Goal: Task Accomplishment & Management: Manage account settings

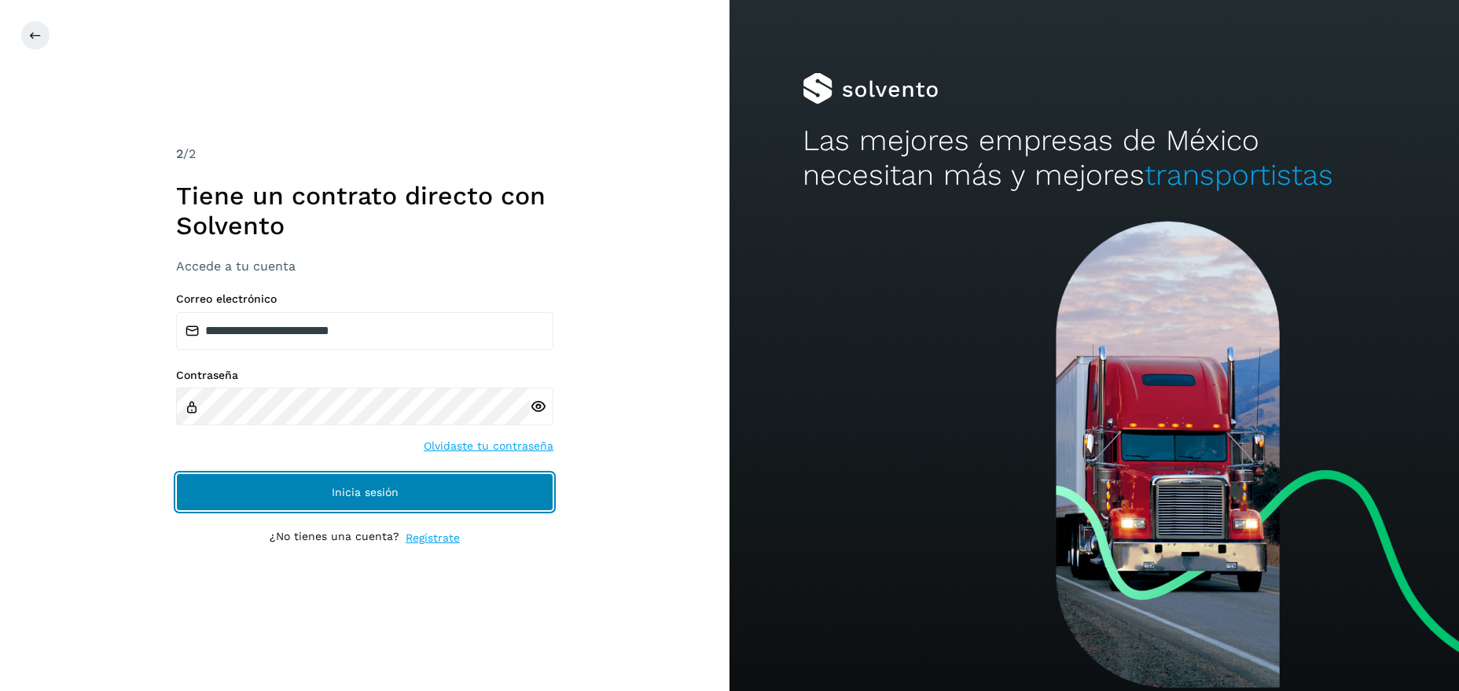
click at [358, 490] on span "Inicia sesión" at bounding box center [365, 492] width 67 height 11
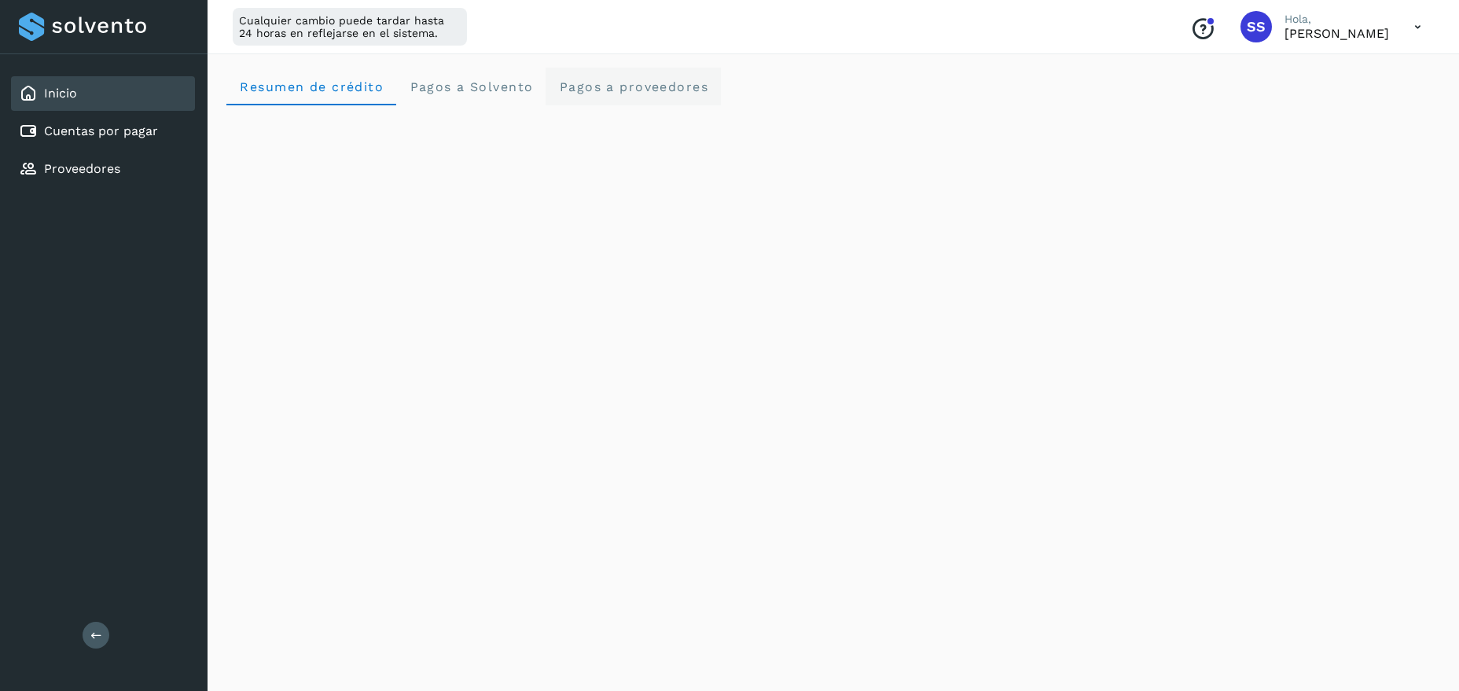
click at [609, 90] on span "Pagos a proveedores" at bounding box center [633, 86] width 150 height 15
click at [50, 94] on link "Inicio" at bounding box center [60, 93] width 33 height 15
click at [1336, 38] on p "[PERSON_NAME]" at bounding box center [1337, 33] width 105 height 15
click at [1417, 23] on icon at bounding box center [1418, 27] width 32 height 32
click at [1322, 97] on div "Cerrar sesión" at bounding box center [1339, 101] width 187 height 30
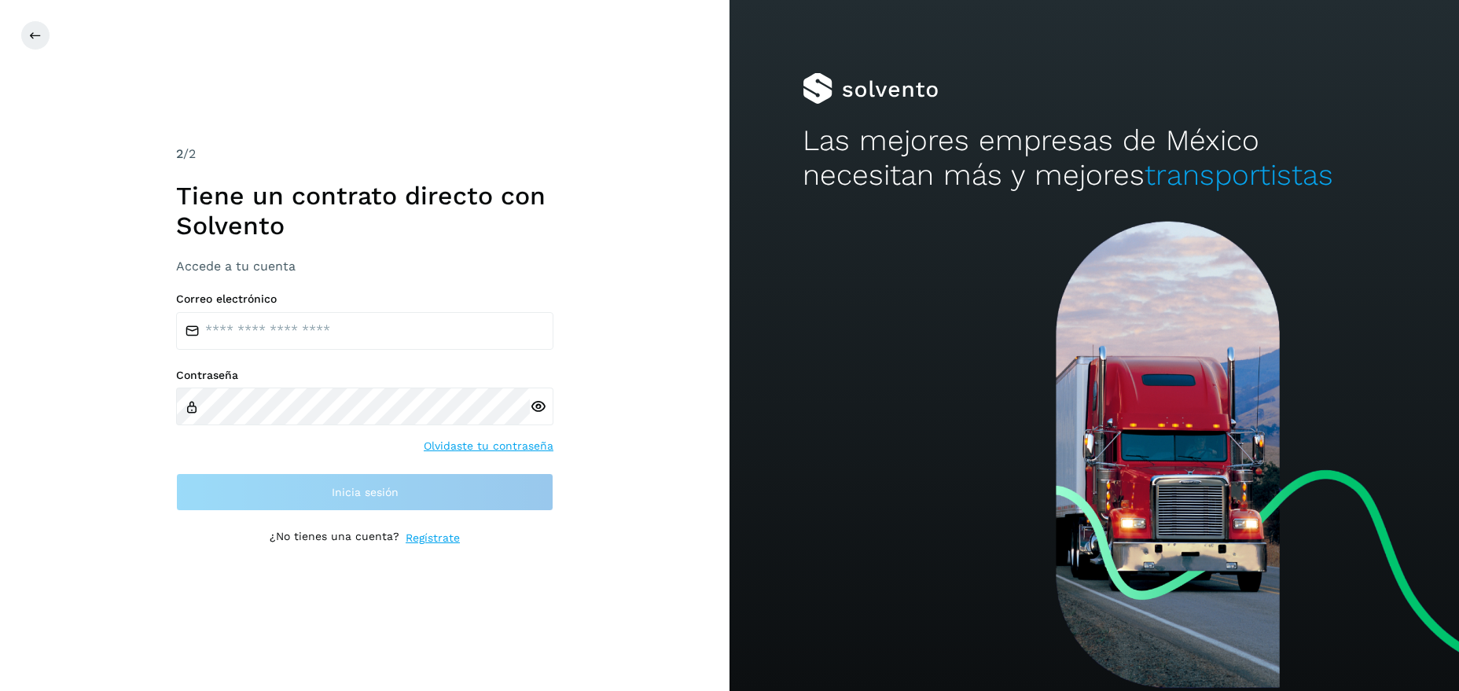
type input "**********"
